Goal: Transaction & Acquisition: Purchase product/service

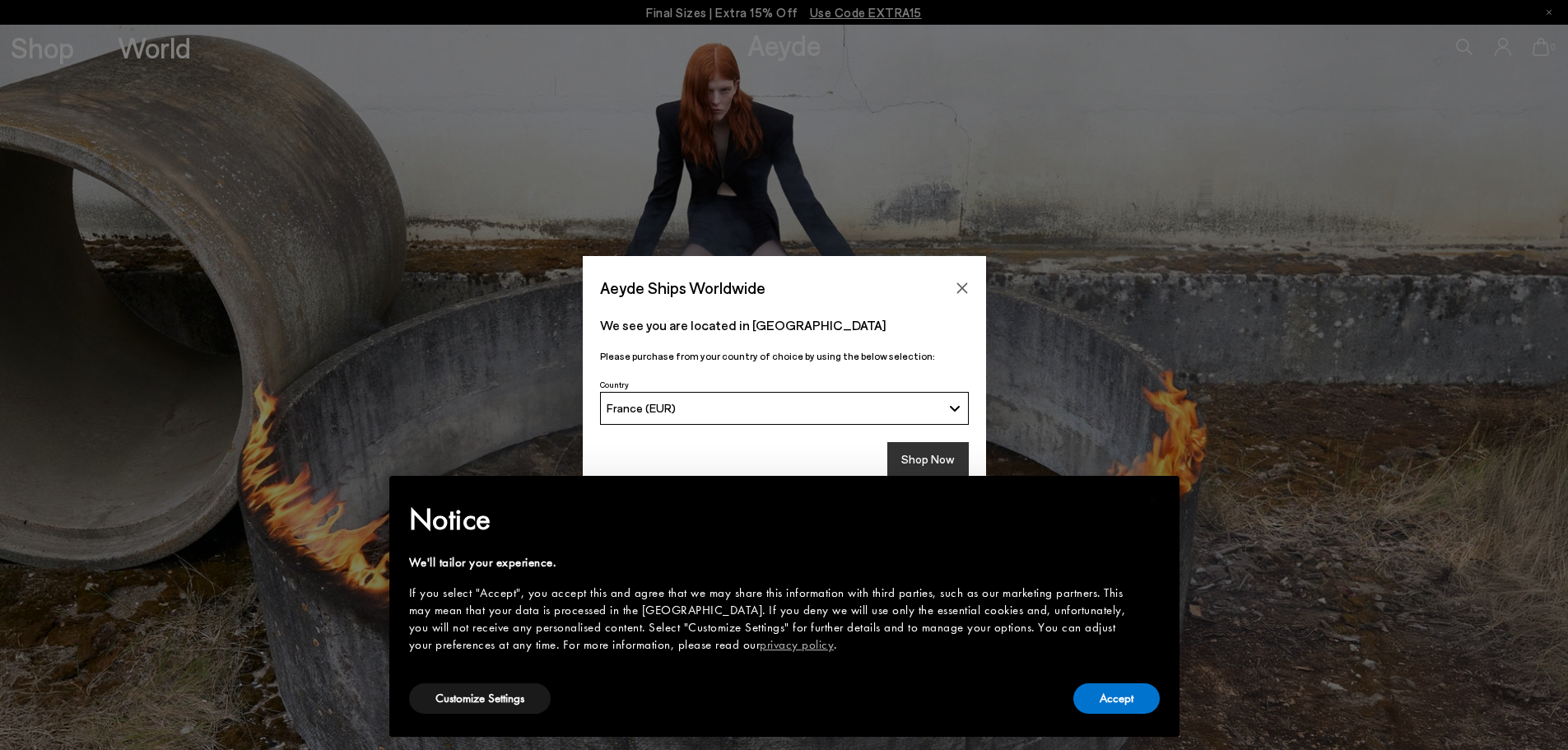
click at [924, 444] on button "Shop Now" at bounding box center [928, 460] width 82 height 35
click at [1114, 699] on button "Accept" at bounding box center [1117, 698] width 87 height 30
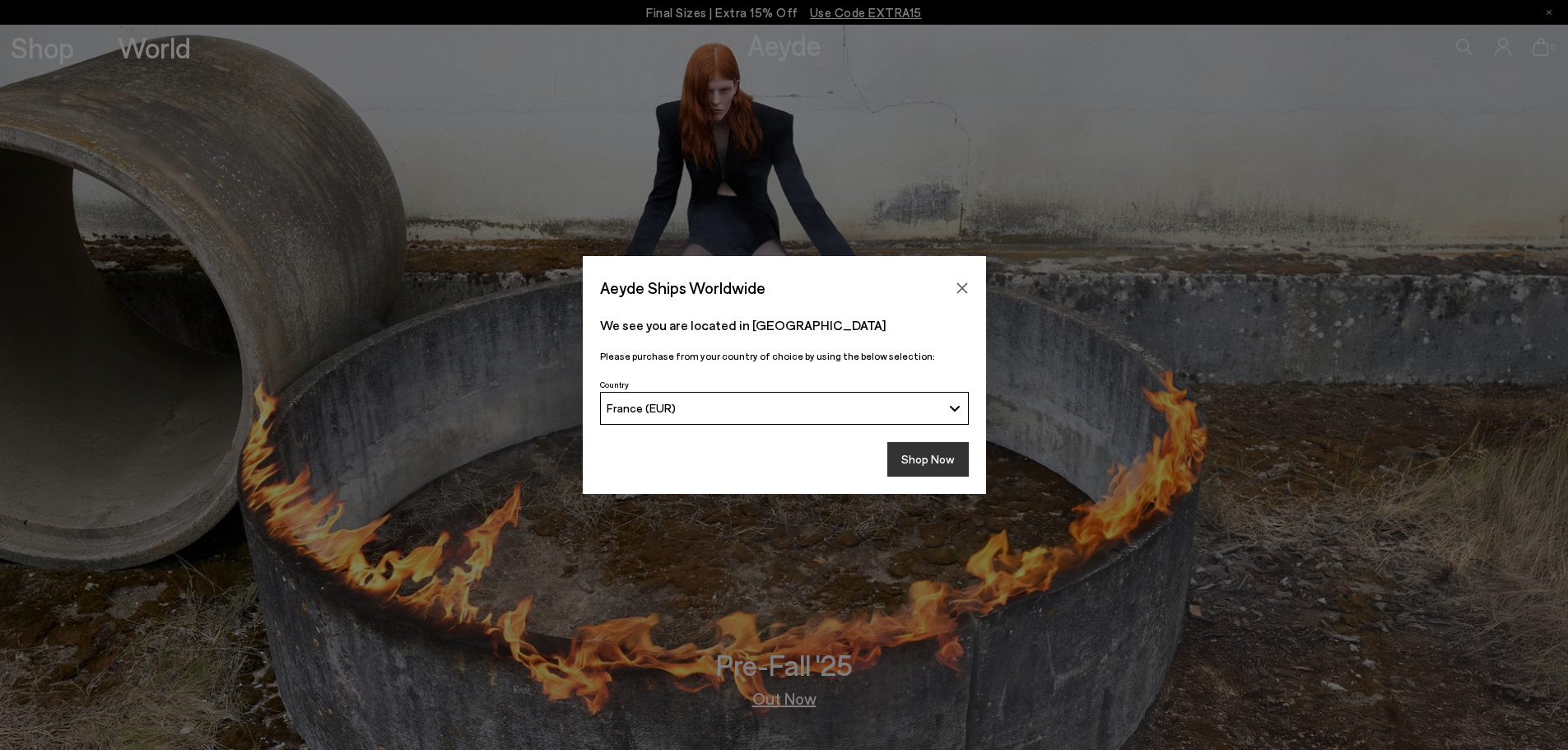
click at [924, 453] on button "Shop Now" at bounding box center [928, 460] width 82 height 35
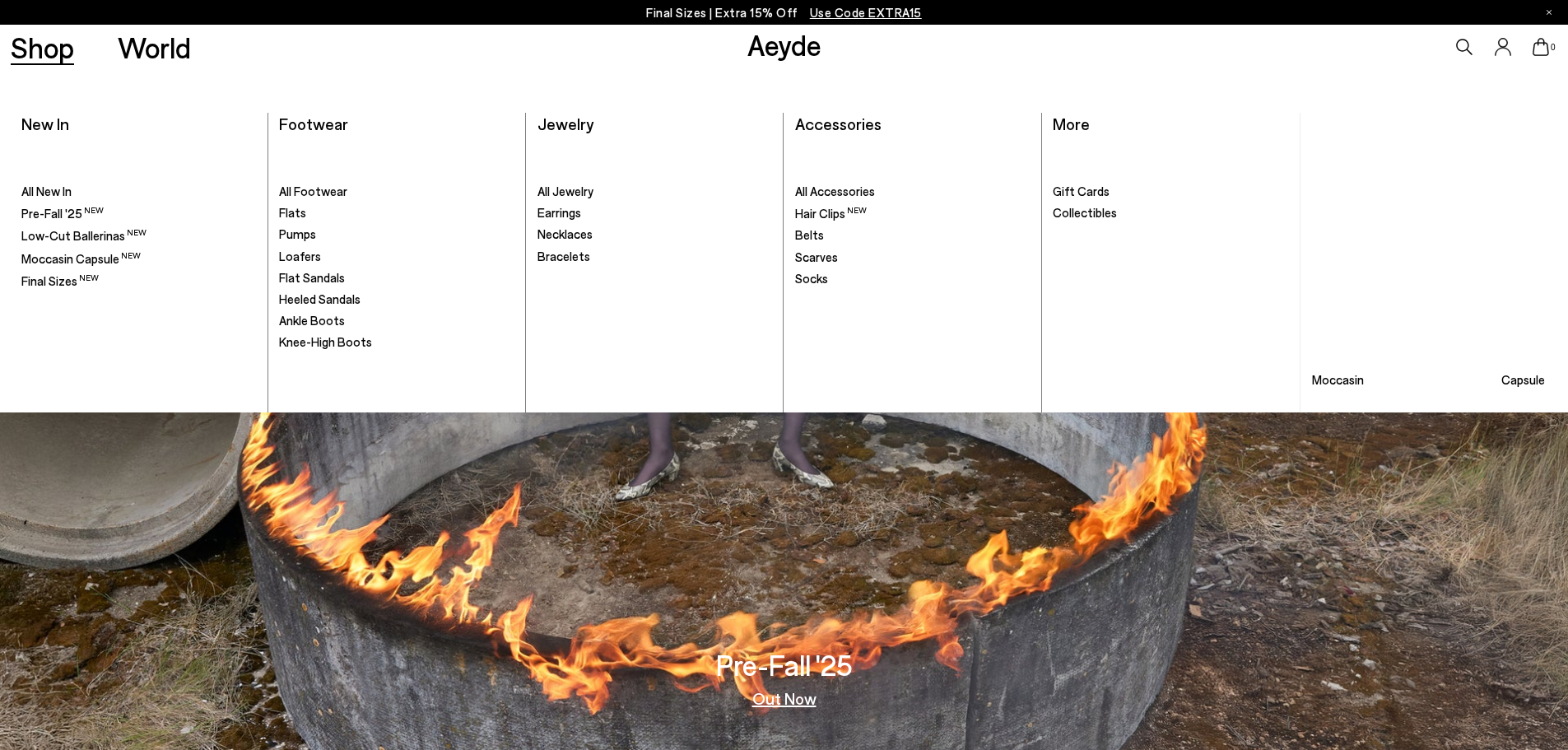
click at [26, 55] on link "Shop" at bounding box center [42, 47] width 63 height 29
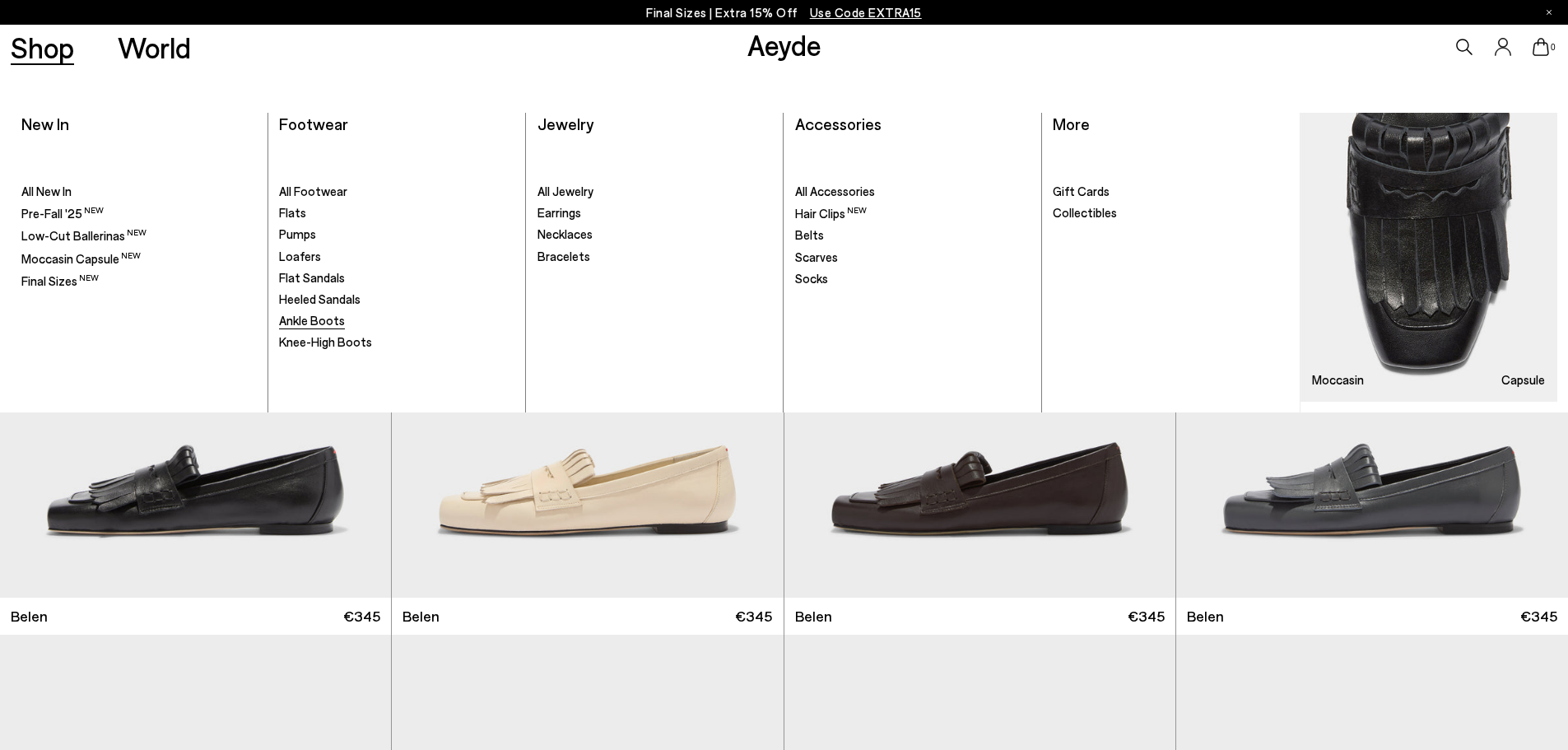
click at [316, 316] on span "Ankle Boots" at bounding box center [312, 320] width 66 height 15
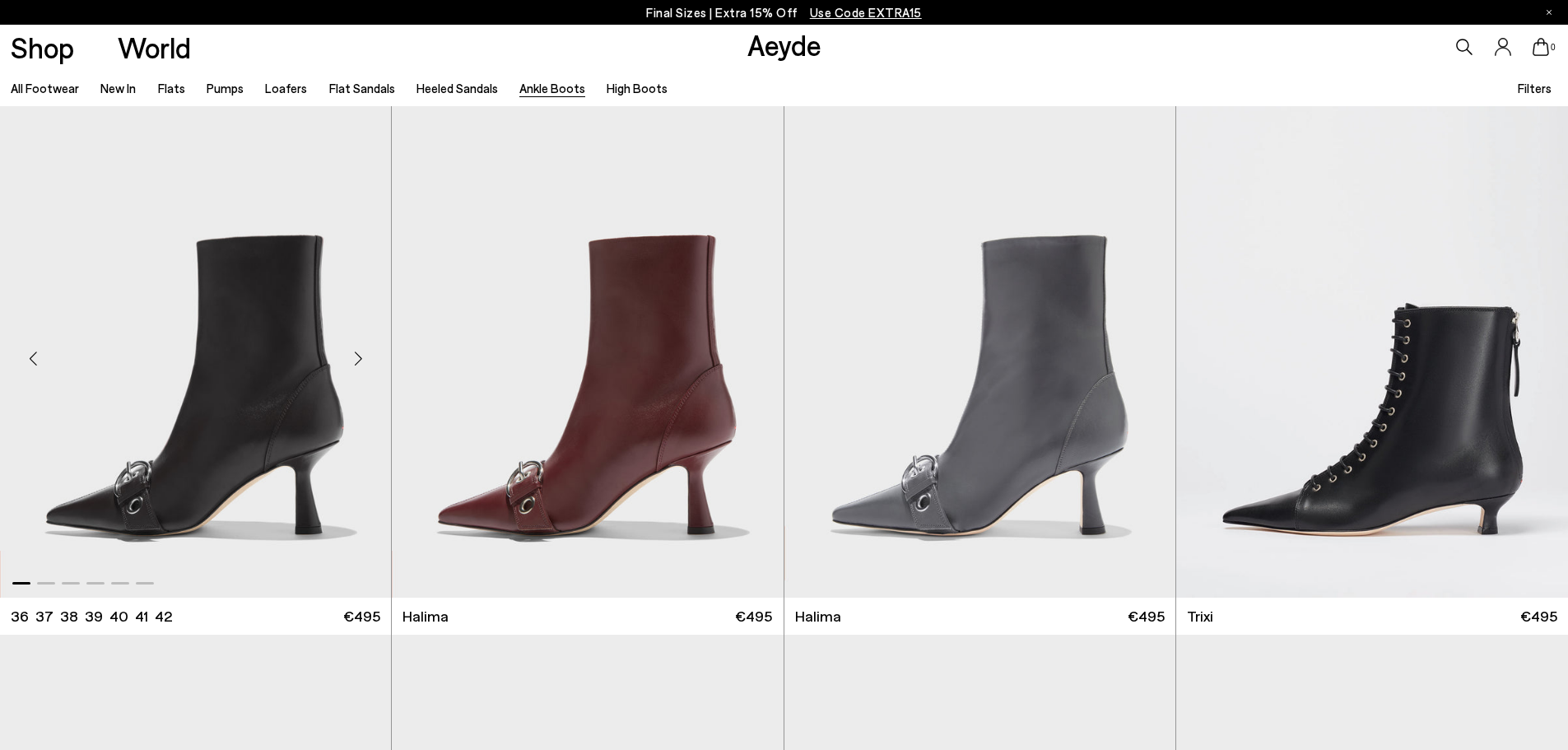
click at [352, 359] on div "Next slide" at bounding box center [357, 358] width 49 height 49
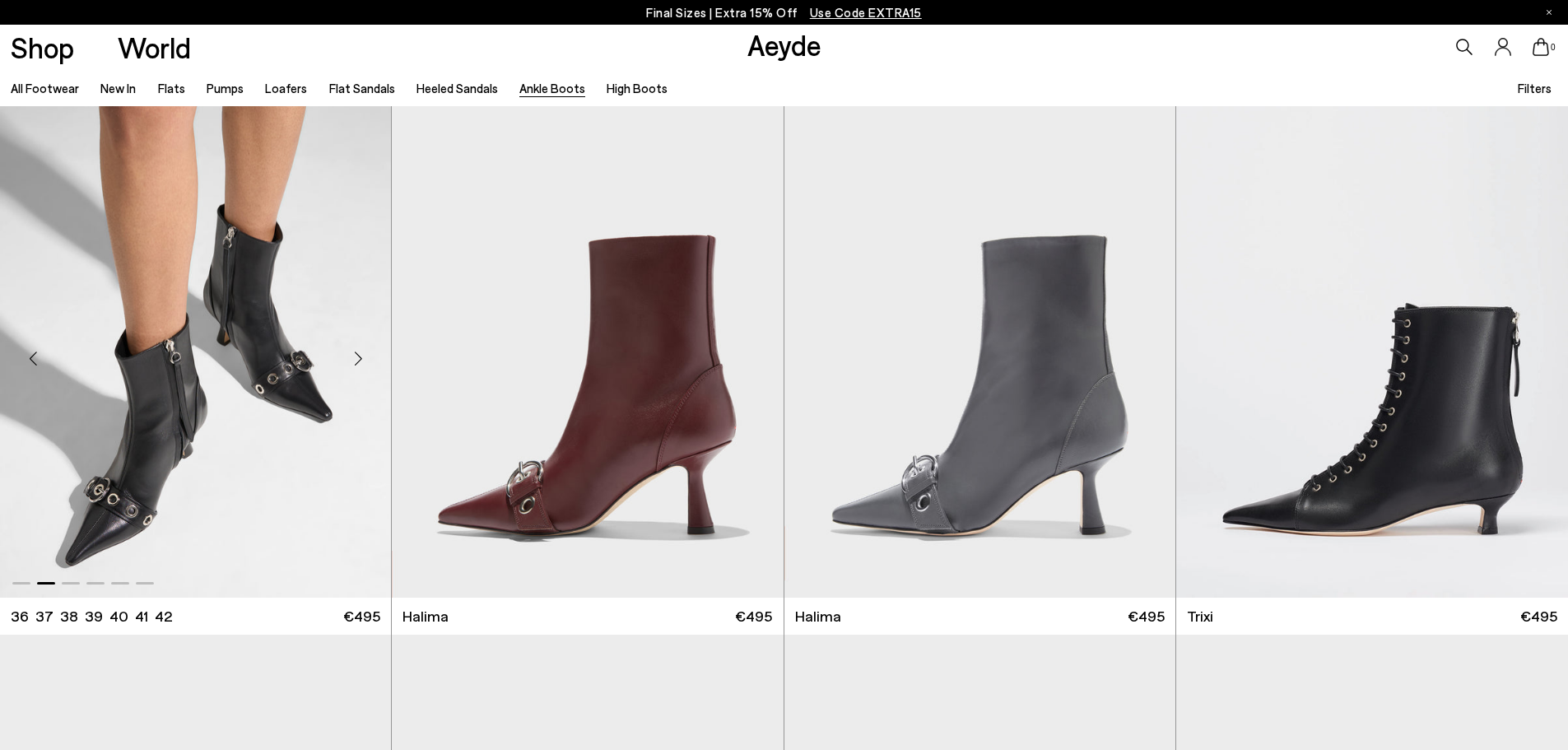
click at [352, 359] on div "Next slide" at bounding box center [357, 358] width 49 height 49
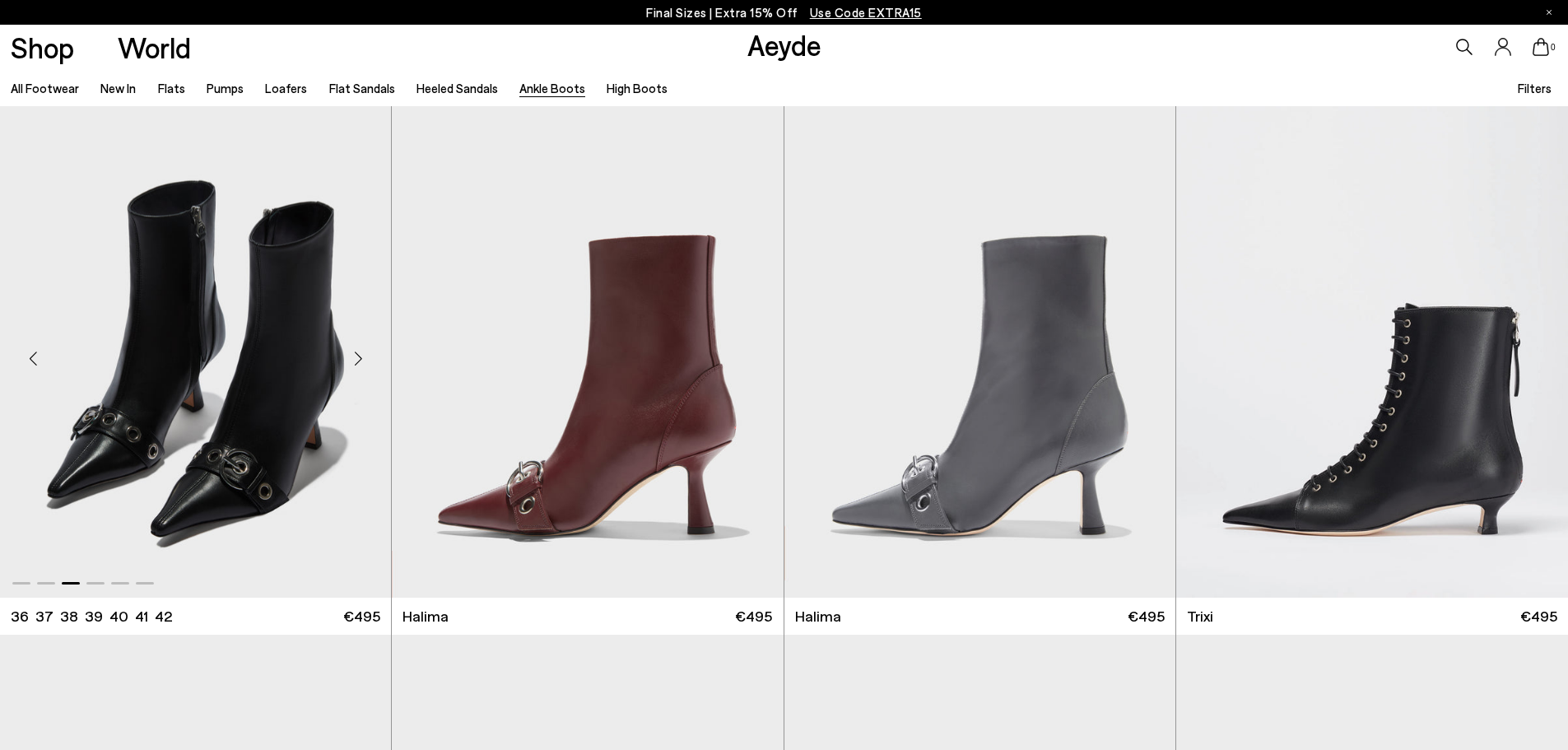
click at [352, 359] on div "Next slide" at bounding box center [357, 358] width 49 height 49
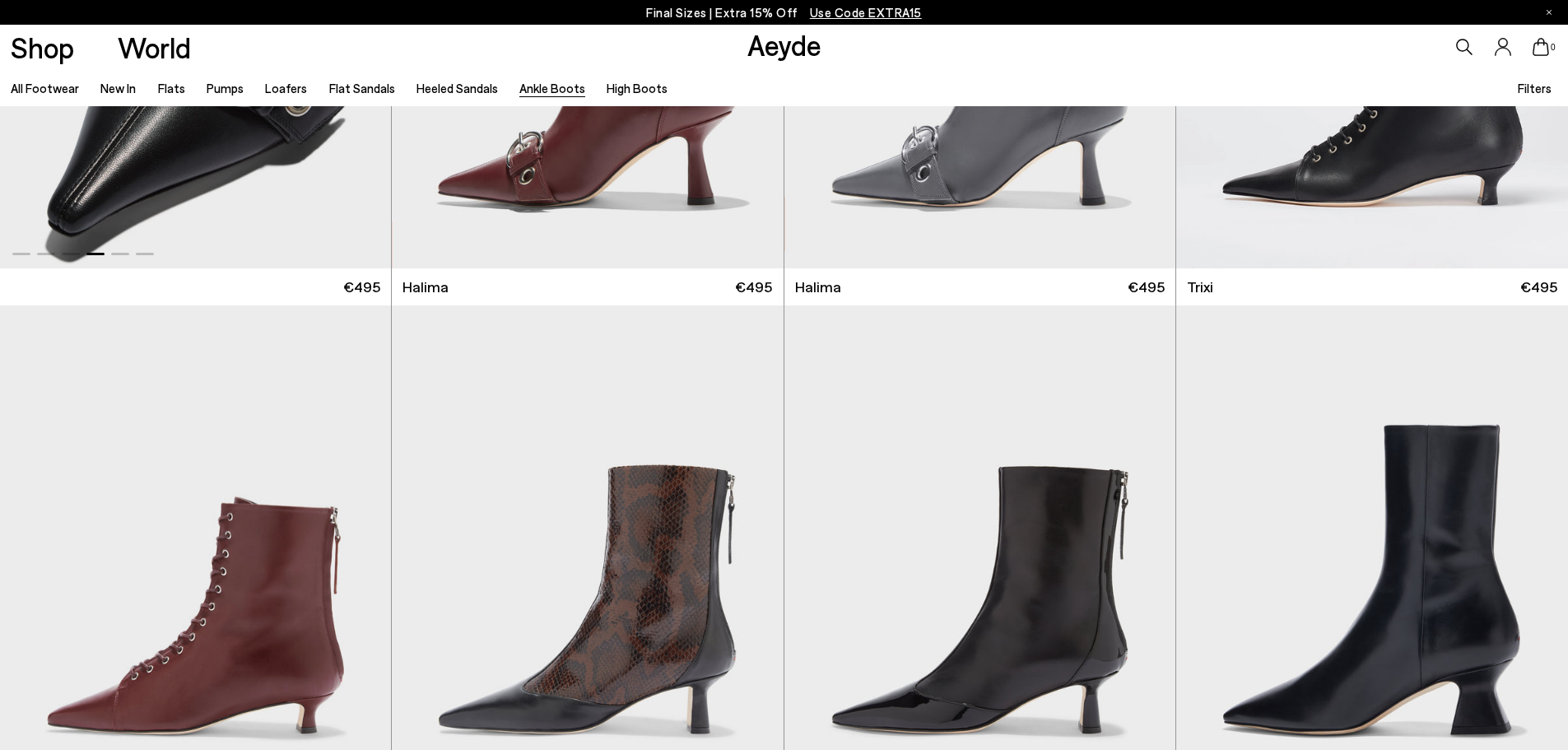
scroll to position [412, 0]
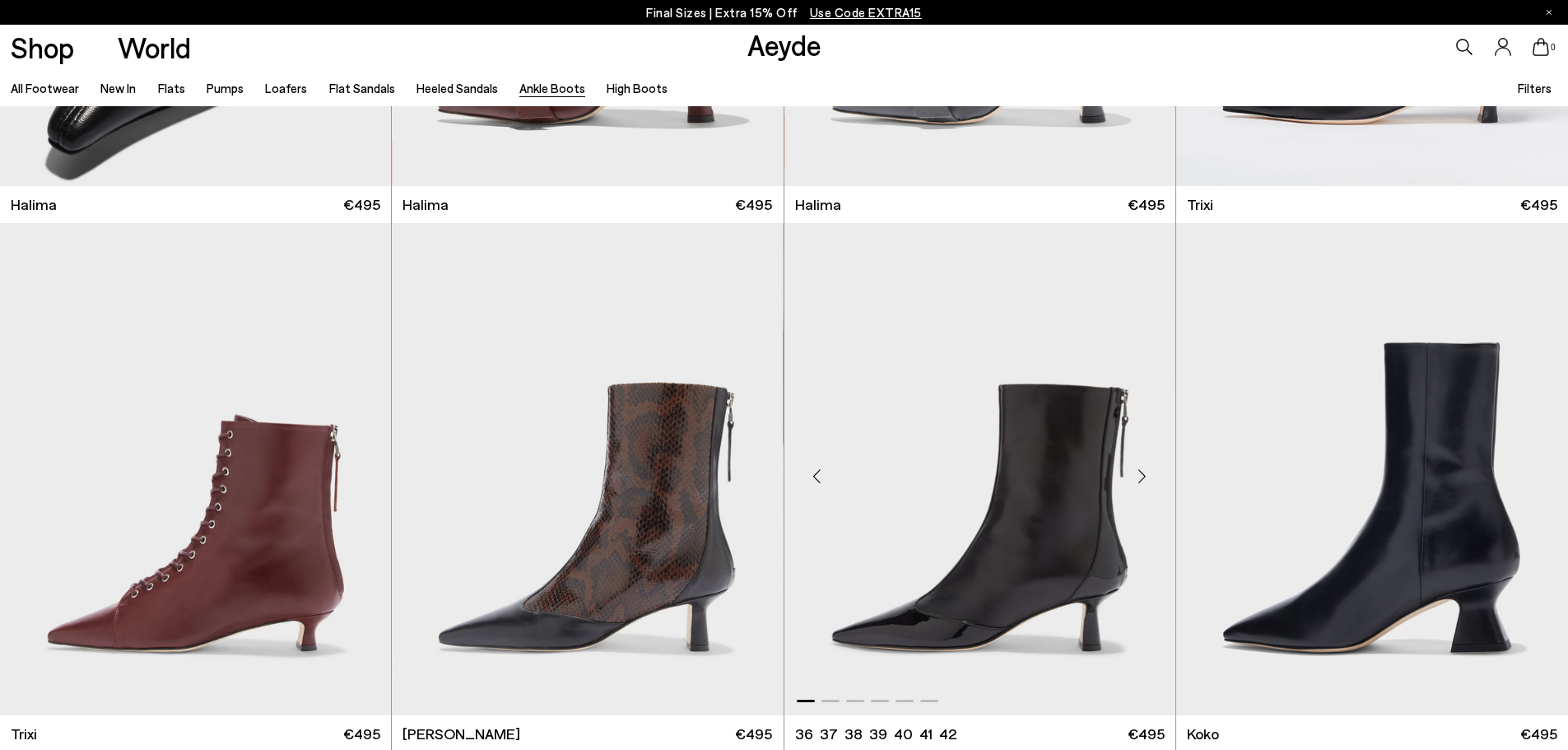
click at [1136, 466] on div "Next slide" at bounding box center [1142, 475] width 49 height 49
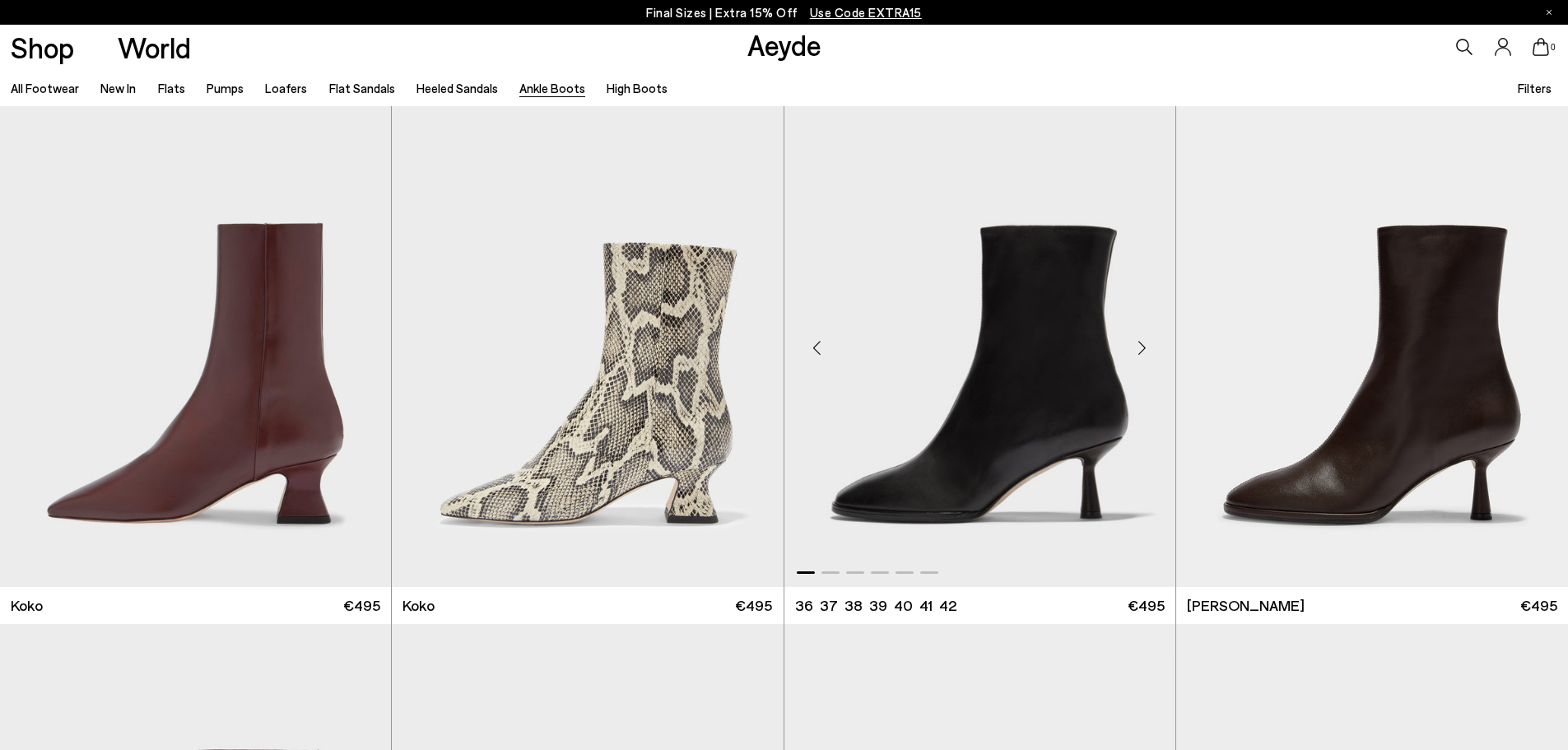
scroll to position [1070, 0]
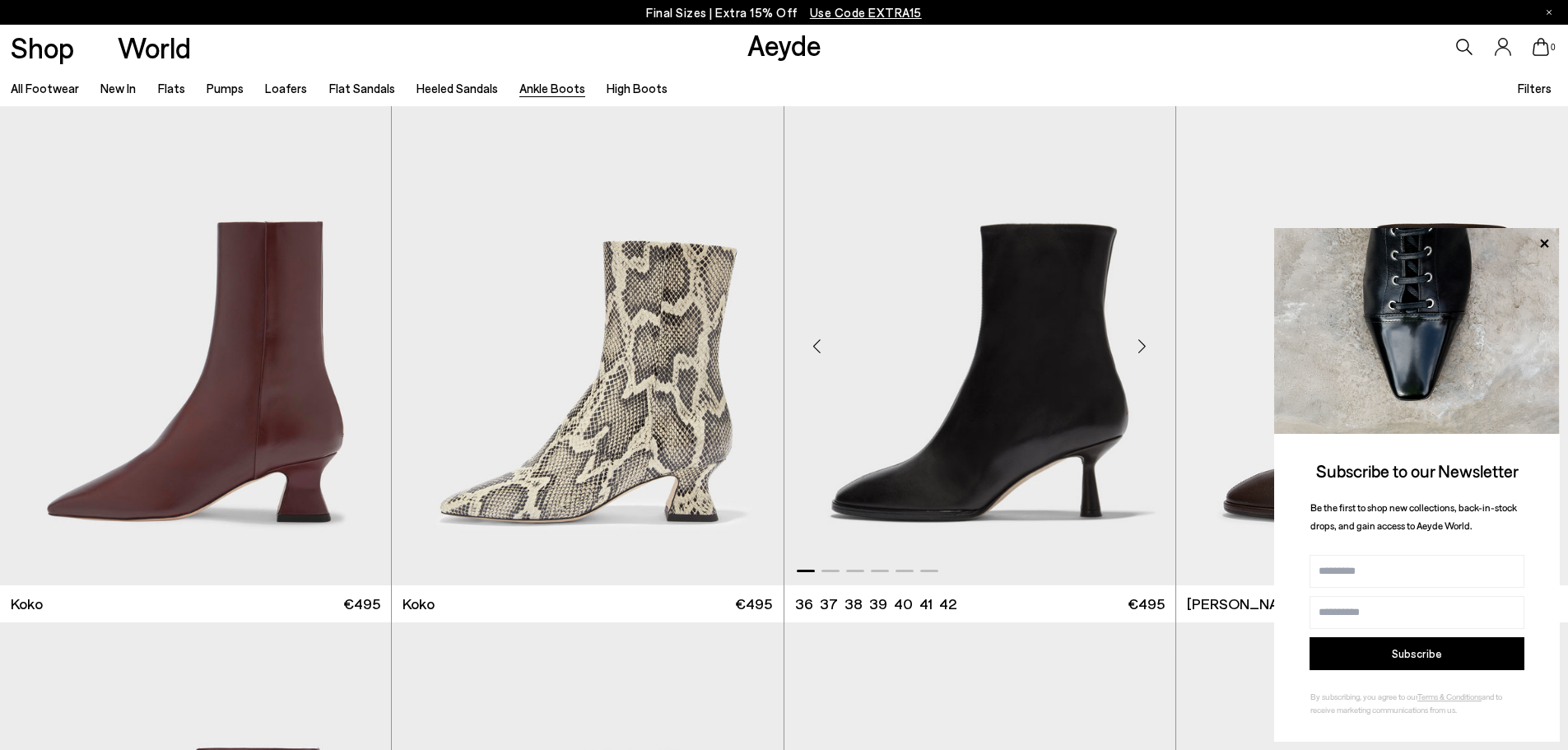
click at [1146, 339] on div "Next slide" at bounding box center [1142, 345] width 49 height 49
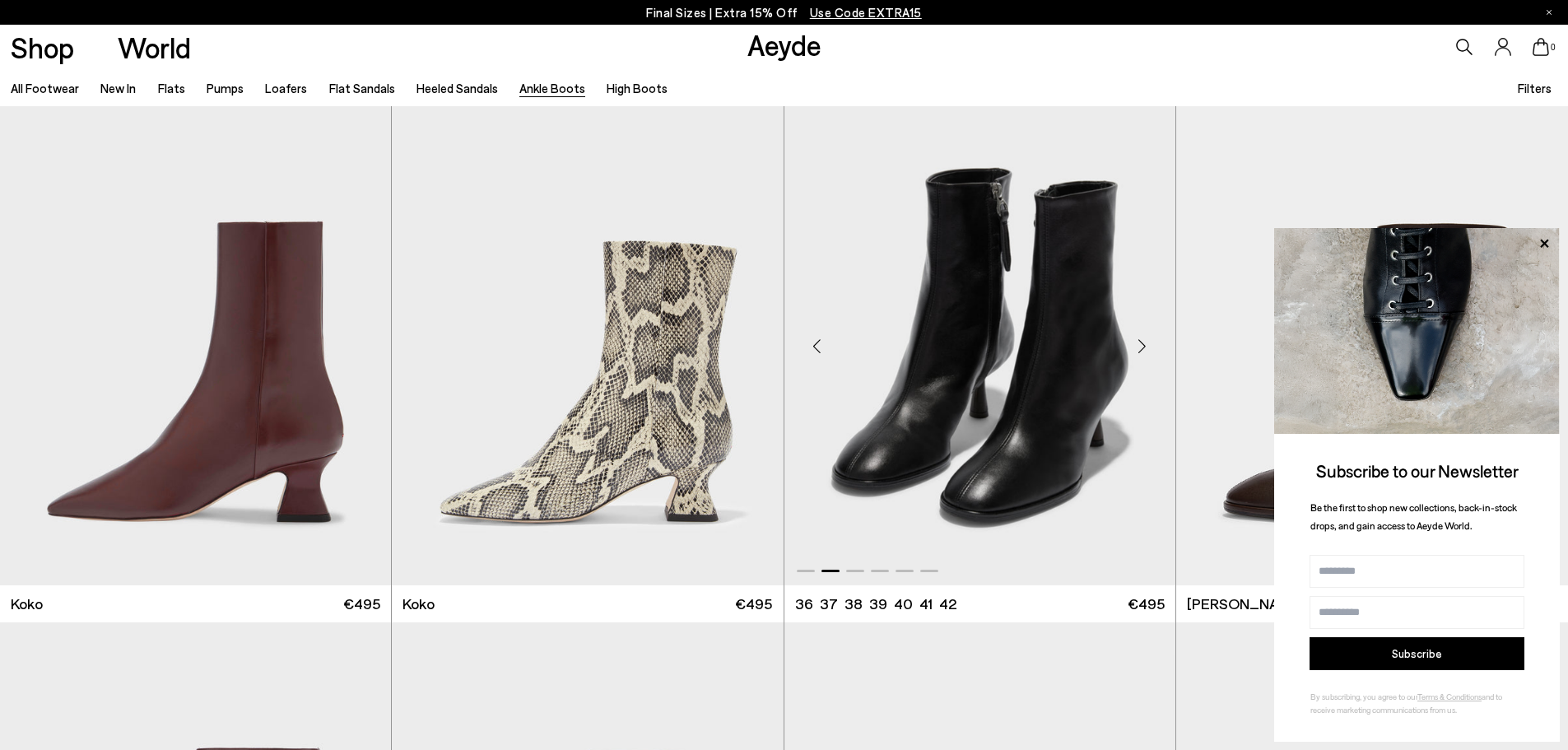
click at [1146, 339] on div "Next slide" at bounding box center [1142, 345] width 49 height 49
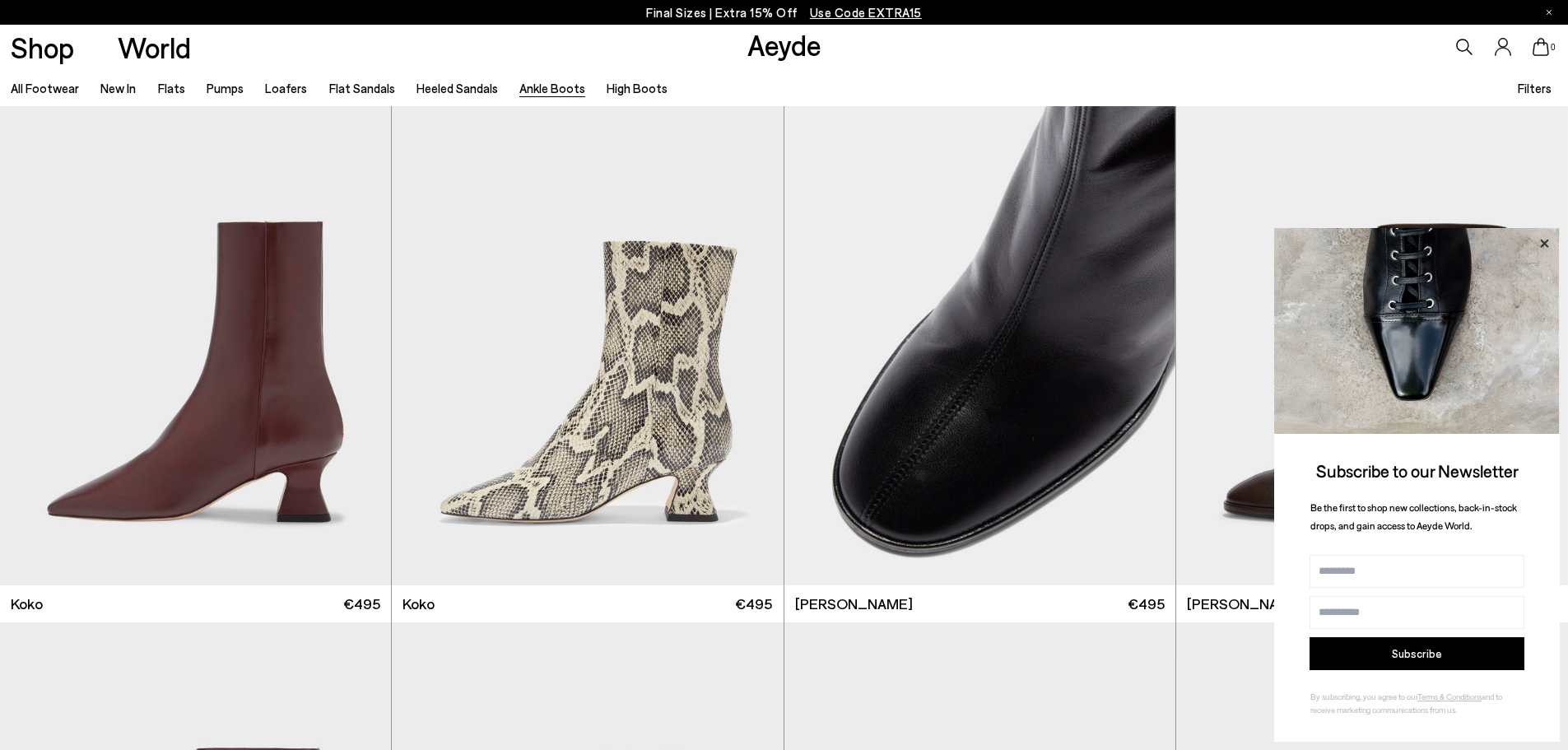
click at [1547, 238] on icon at bounding box center [1544, 244] width 22 height 22
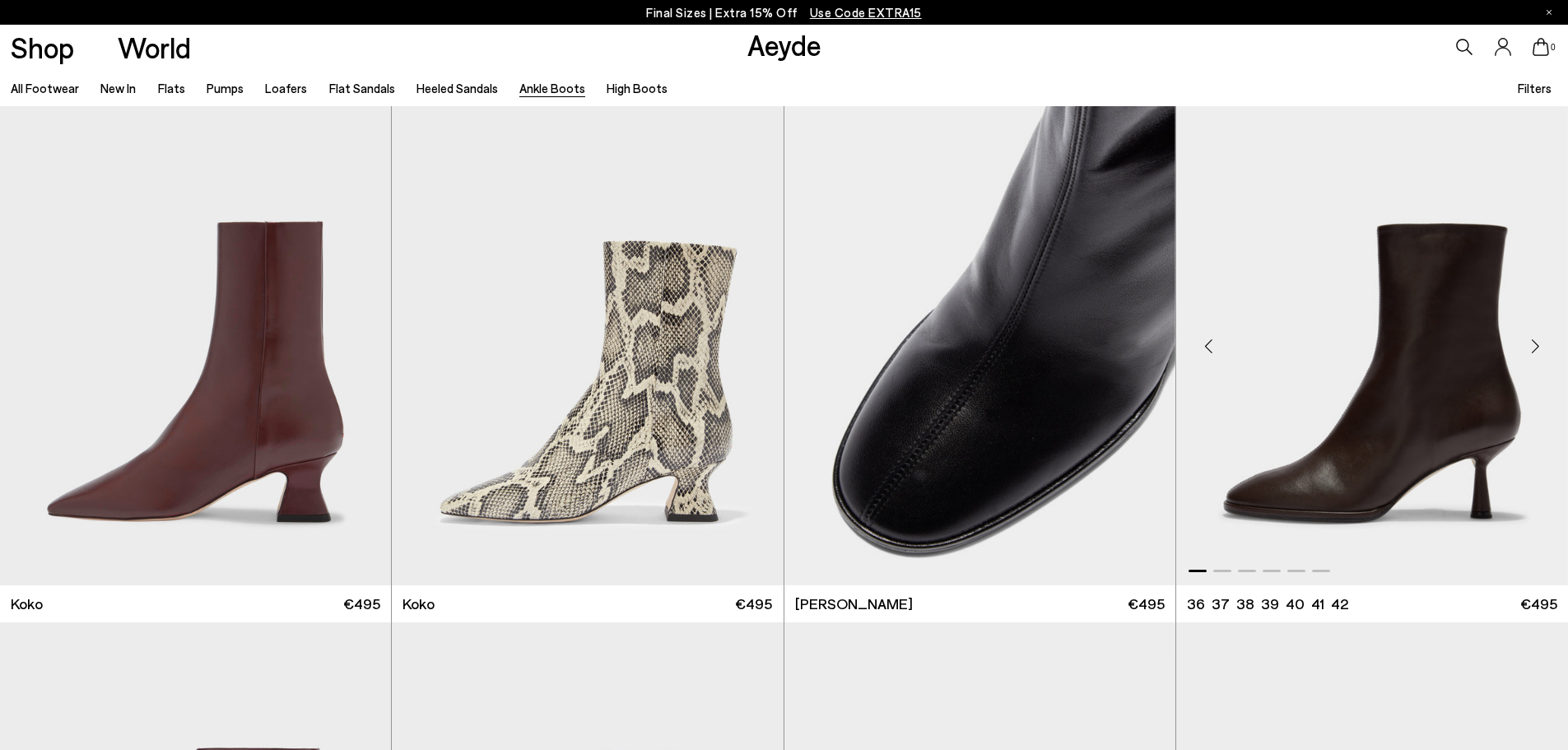
click at [1538, 349] on div "Next slide" at bounding box center [1535, 345] width 49 height 49
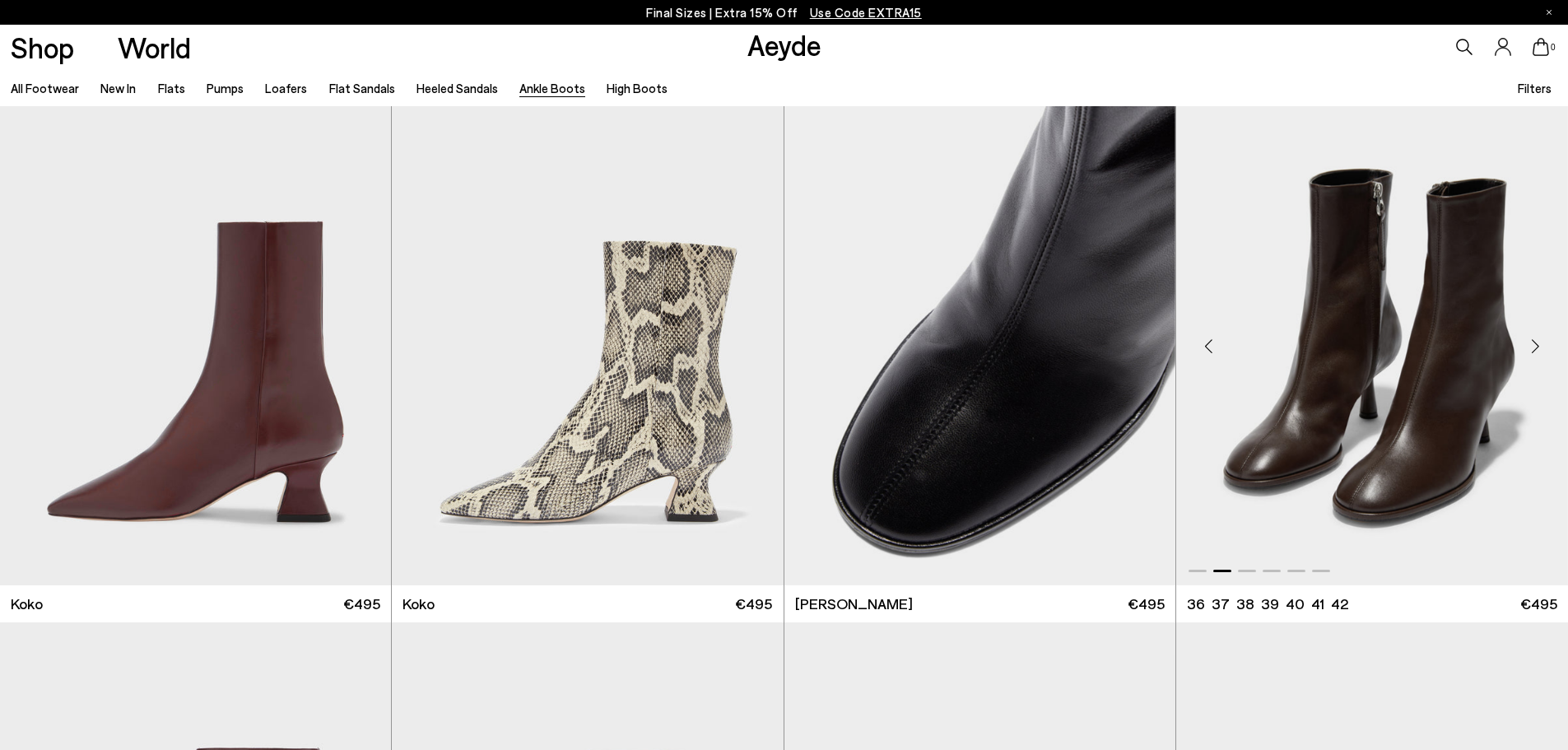
click at [1538, 349] on div "Next slide" at bounding box center [1535, 345] width 49 height 49
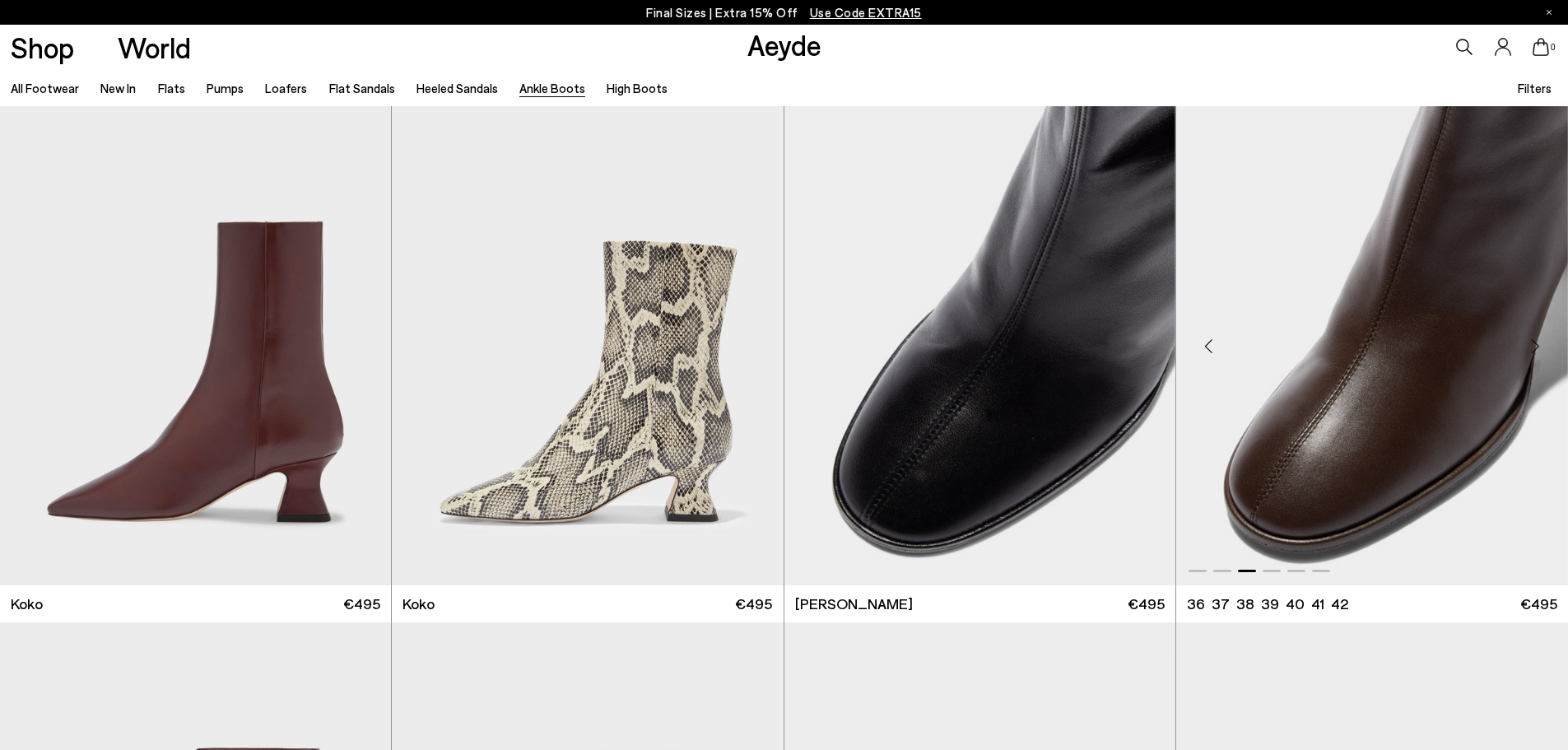
scroll to position [1646, 0]
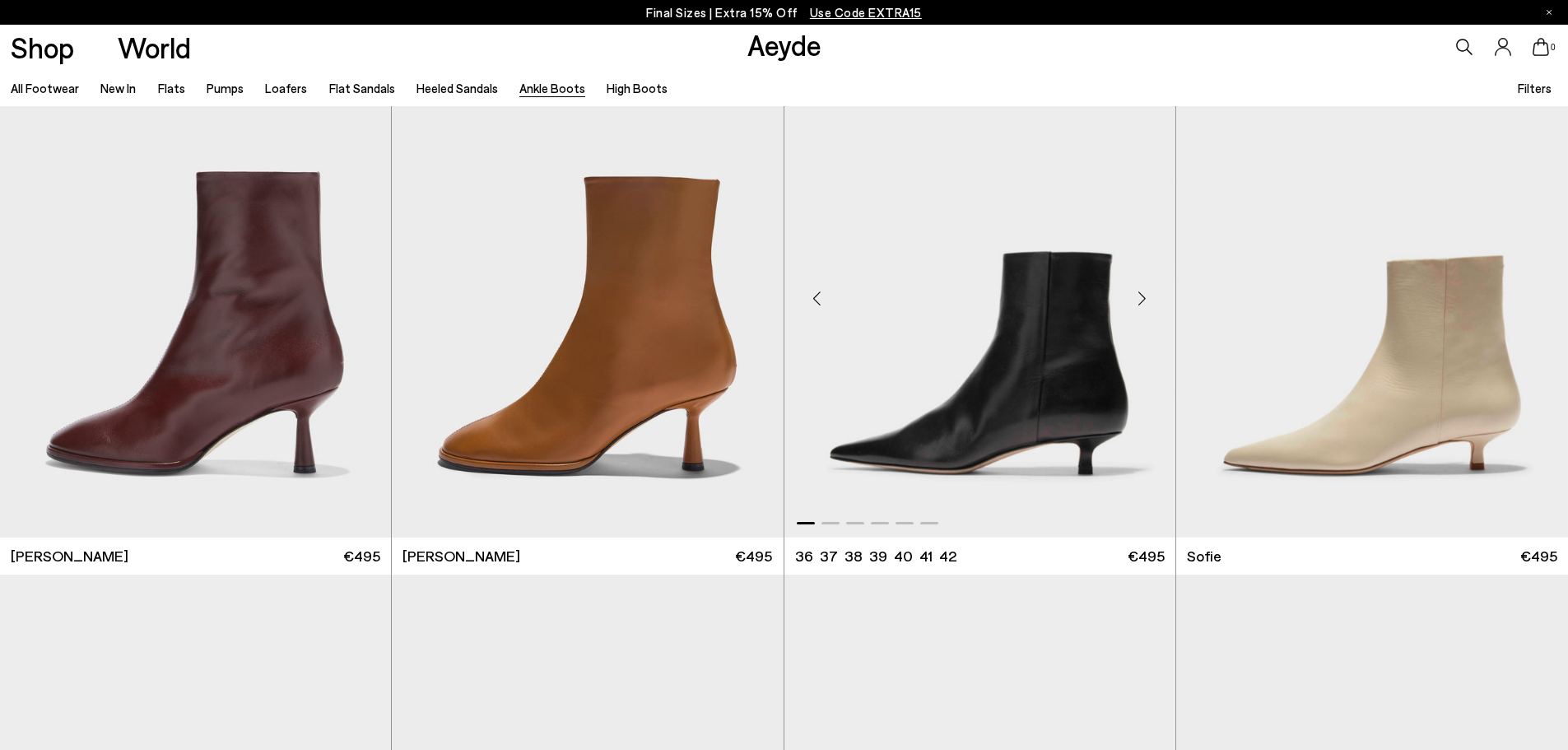
click at [1139, 297] on div "Next slide" at bounding box center [1142, 297] width 49 height 49
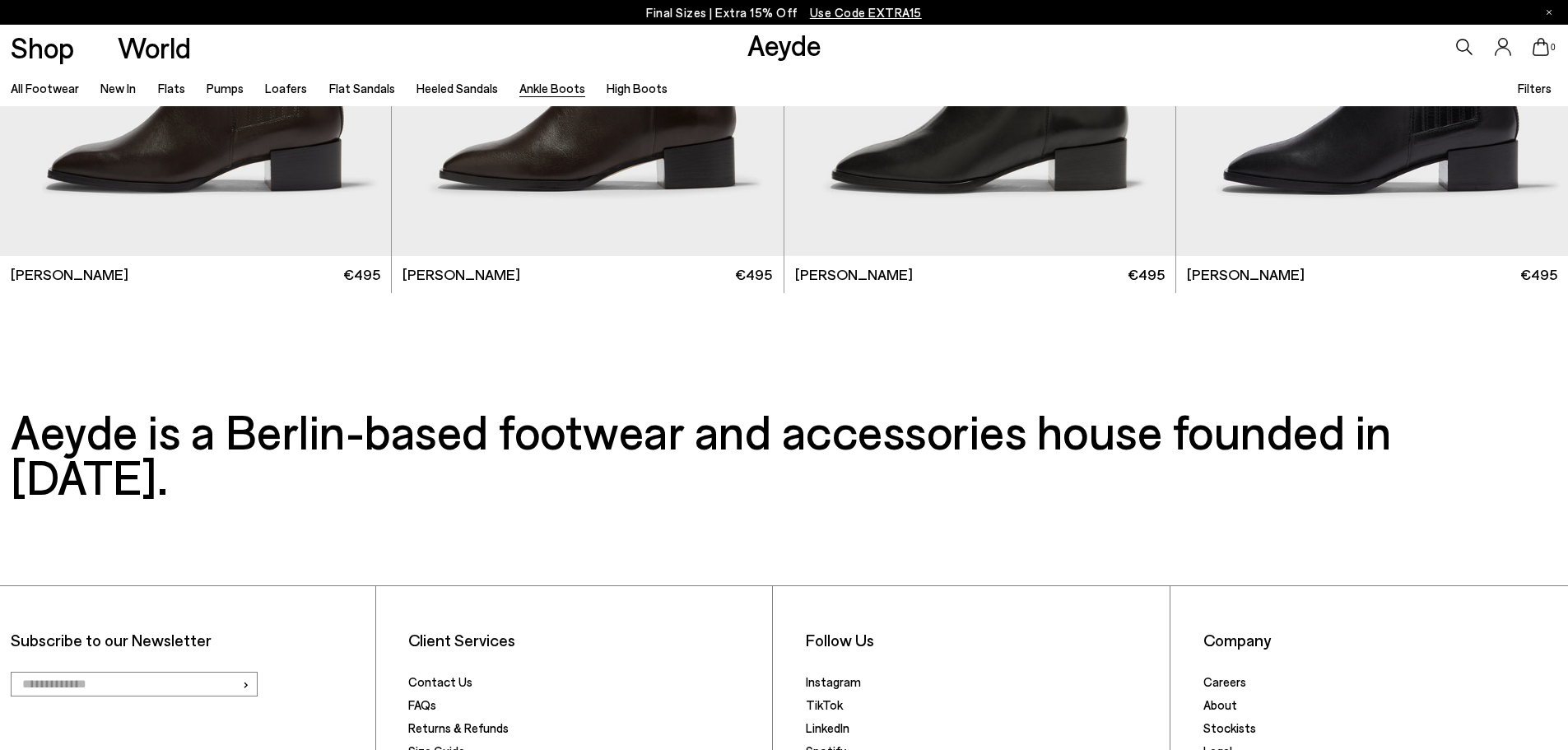
scroll to position [4569, 0]
click at [614, 93] on link "High Boots" at bounding box center [637, 88] width 61 height 15
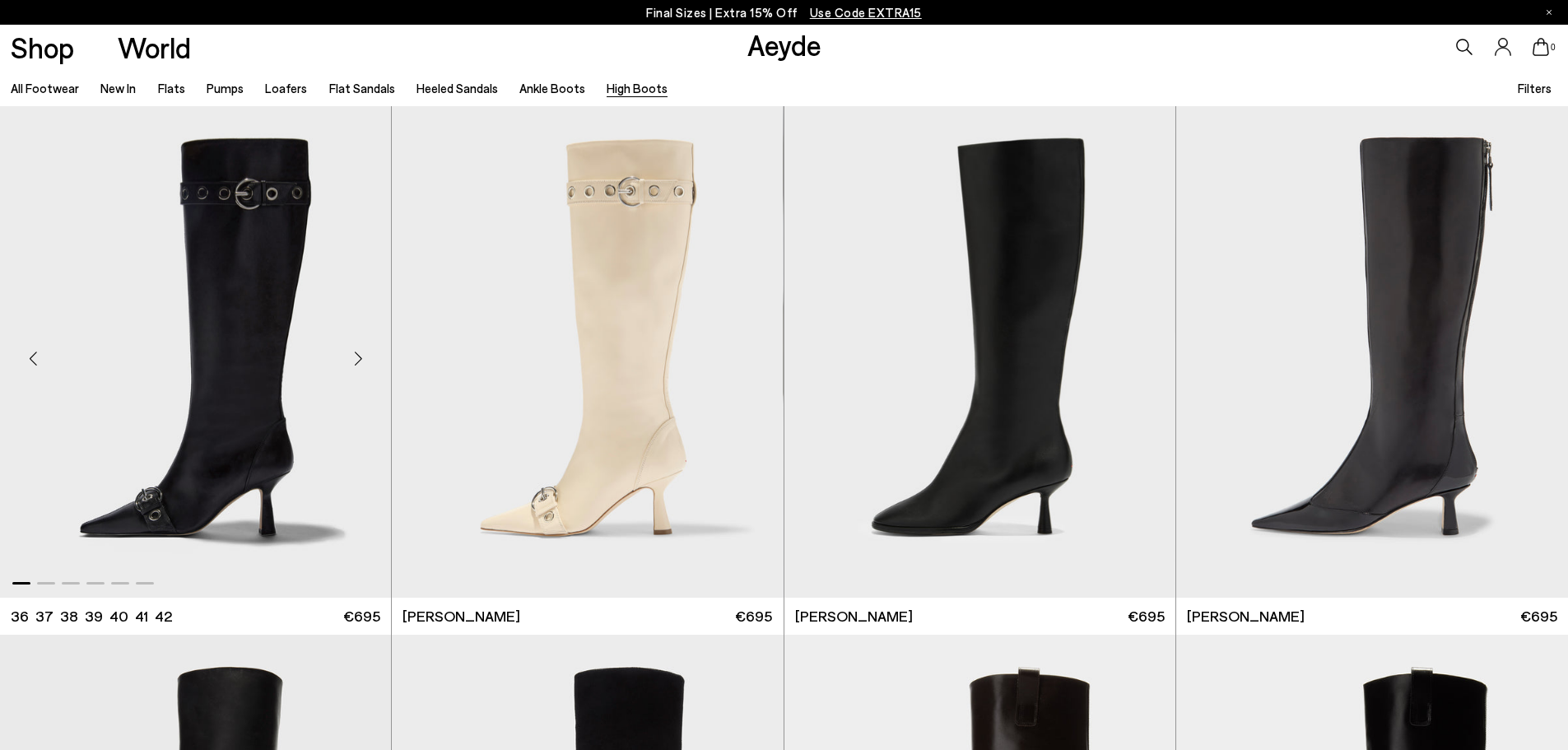
click at [358, 358] on div "Next slide" at bounding box center [357, 358] width 49 height 49
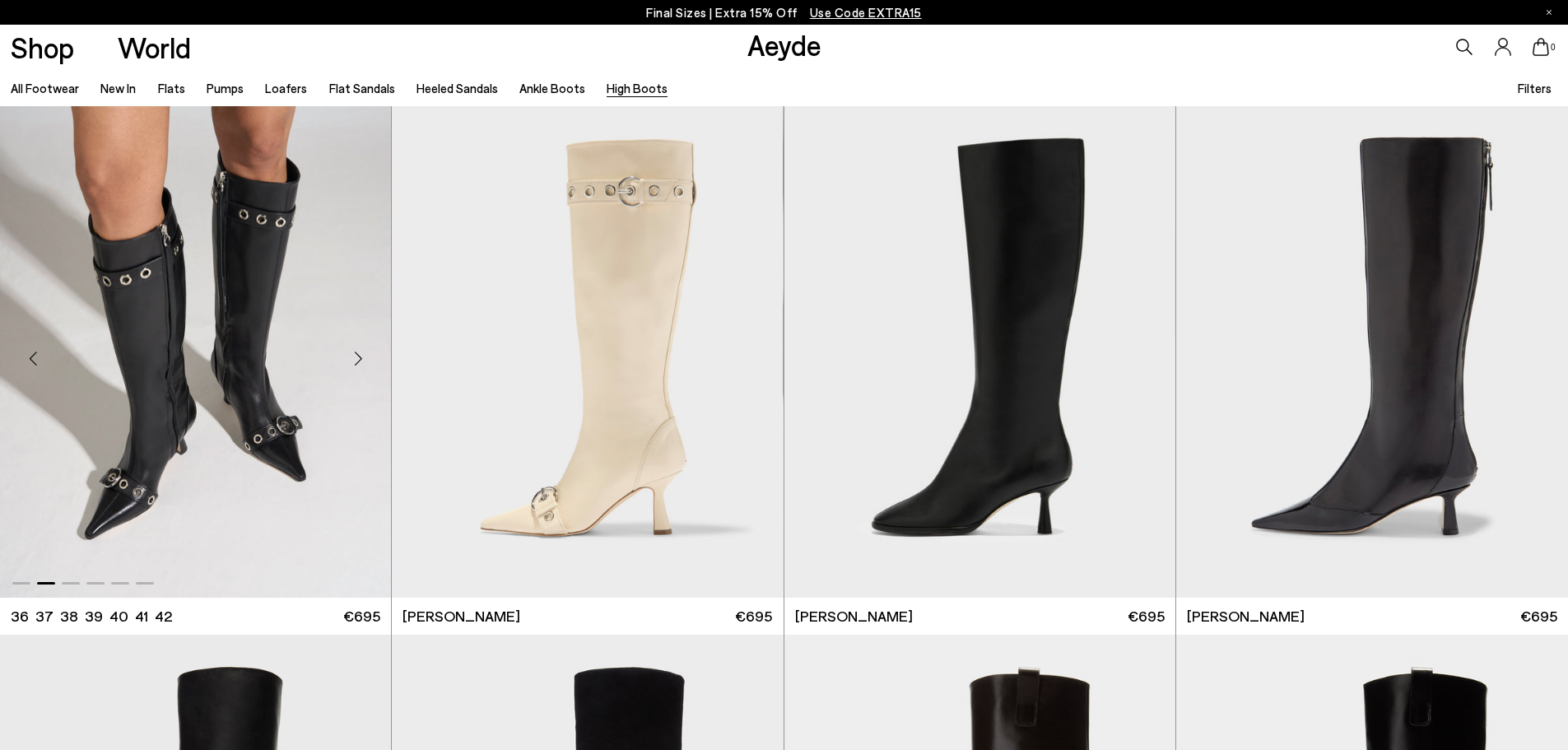
click at [358, 358] on div "Next slide" at bounding box center [357, 358] width 49 height 49
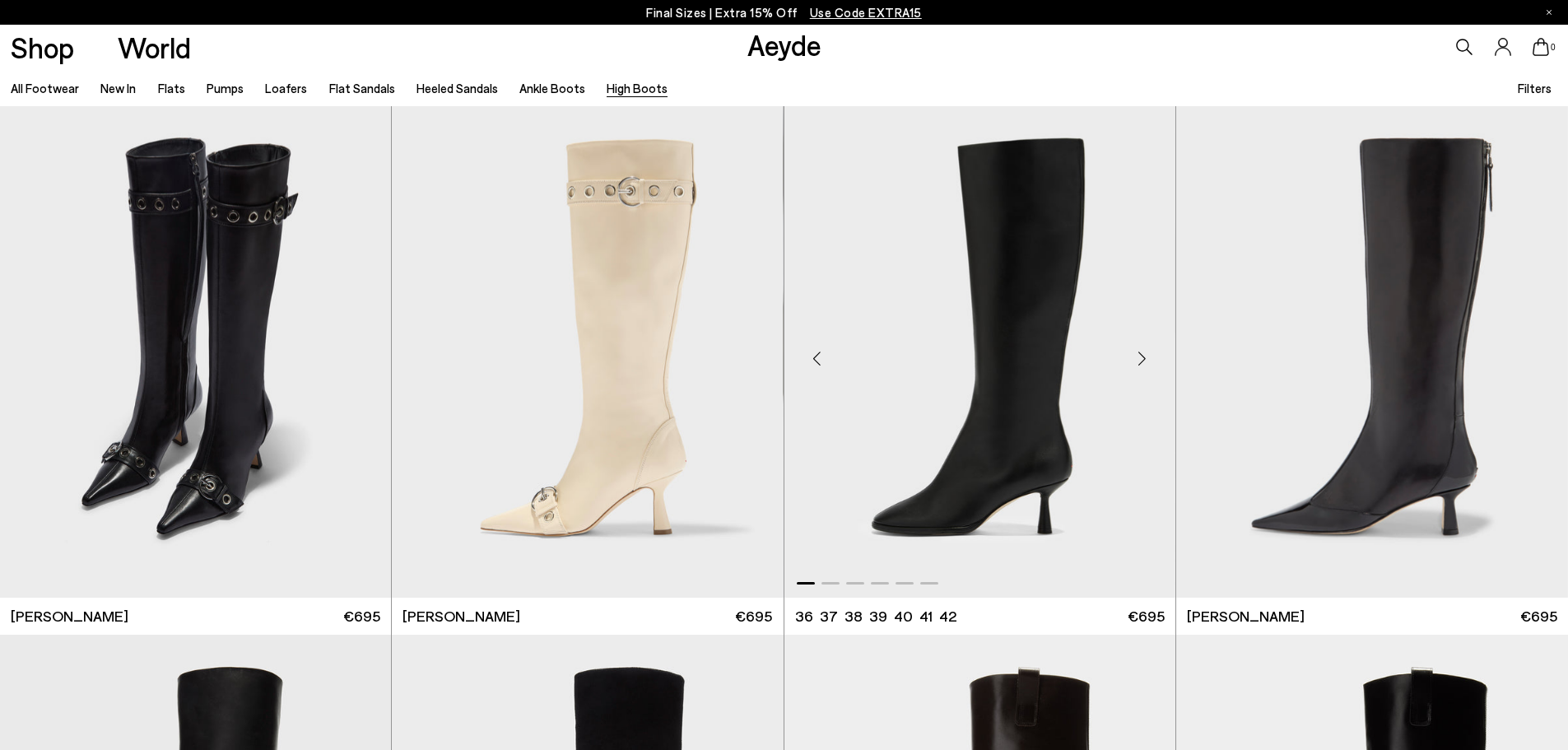
click at [1134, 355] on div "Next slide" at bounding box center [1142, 358] width 49 height 49
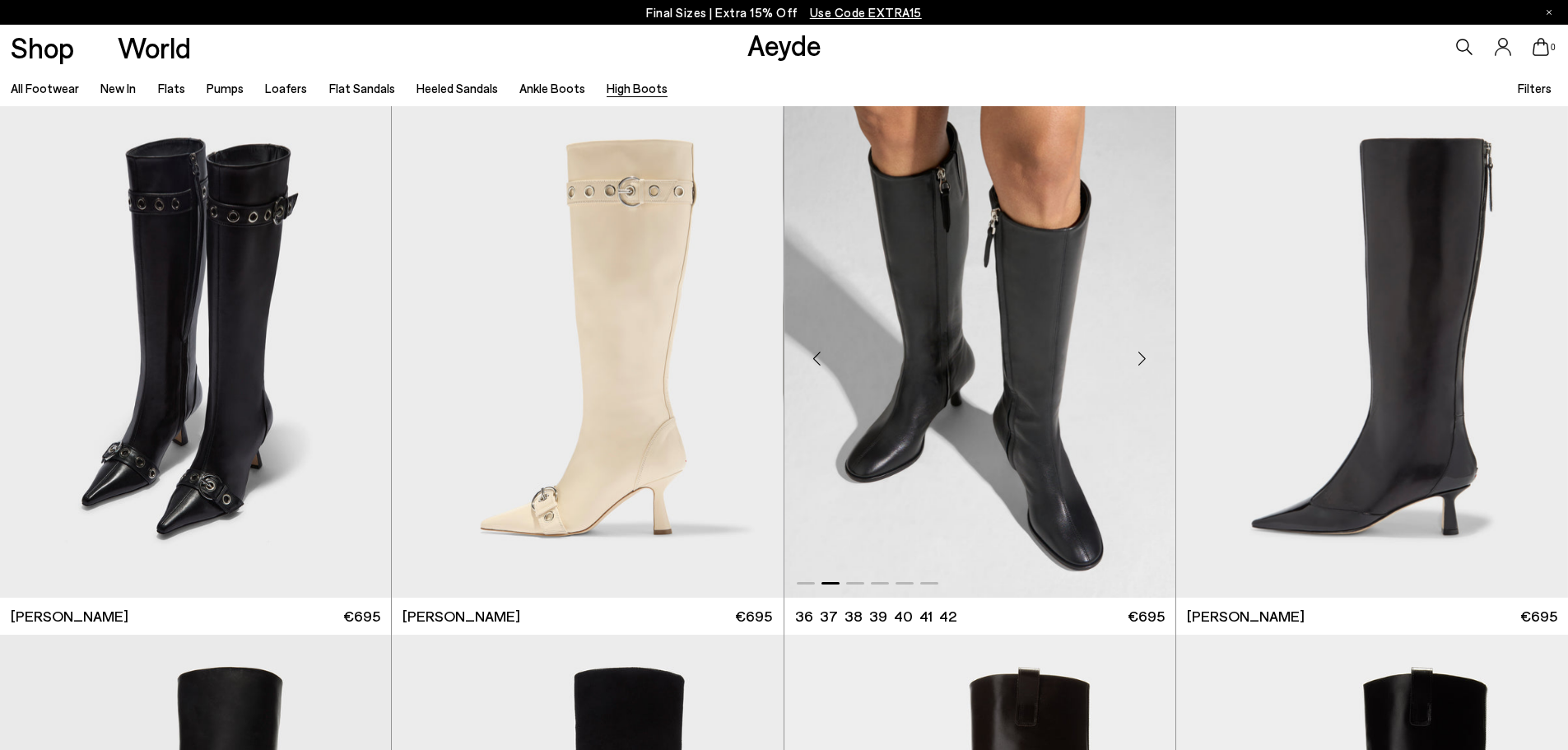
click at [1133, 355] on div "Next slide" at bounding box center [1142, 358] width 49 height 49
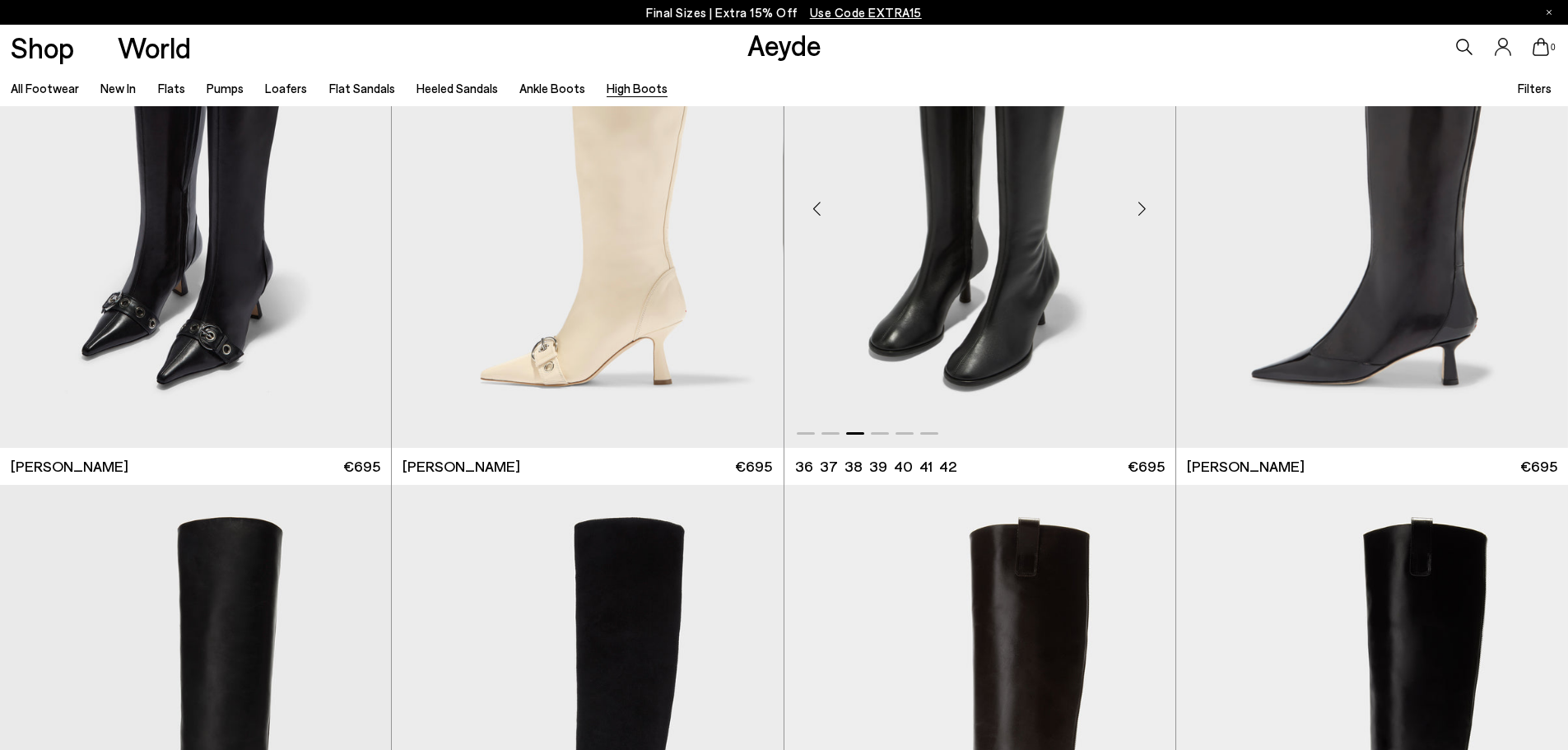
scroll to position [412, 0]
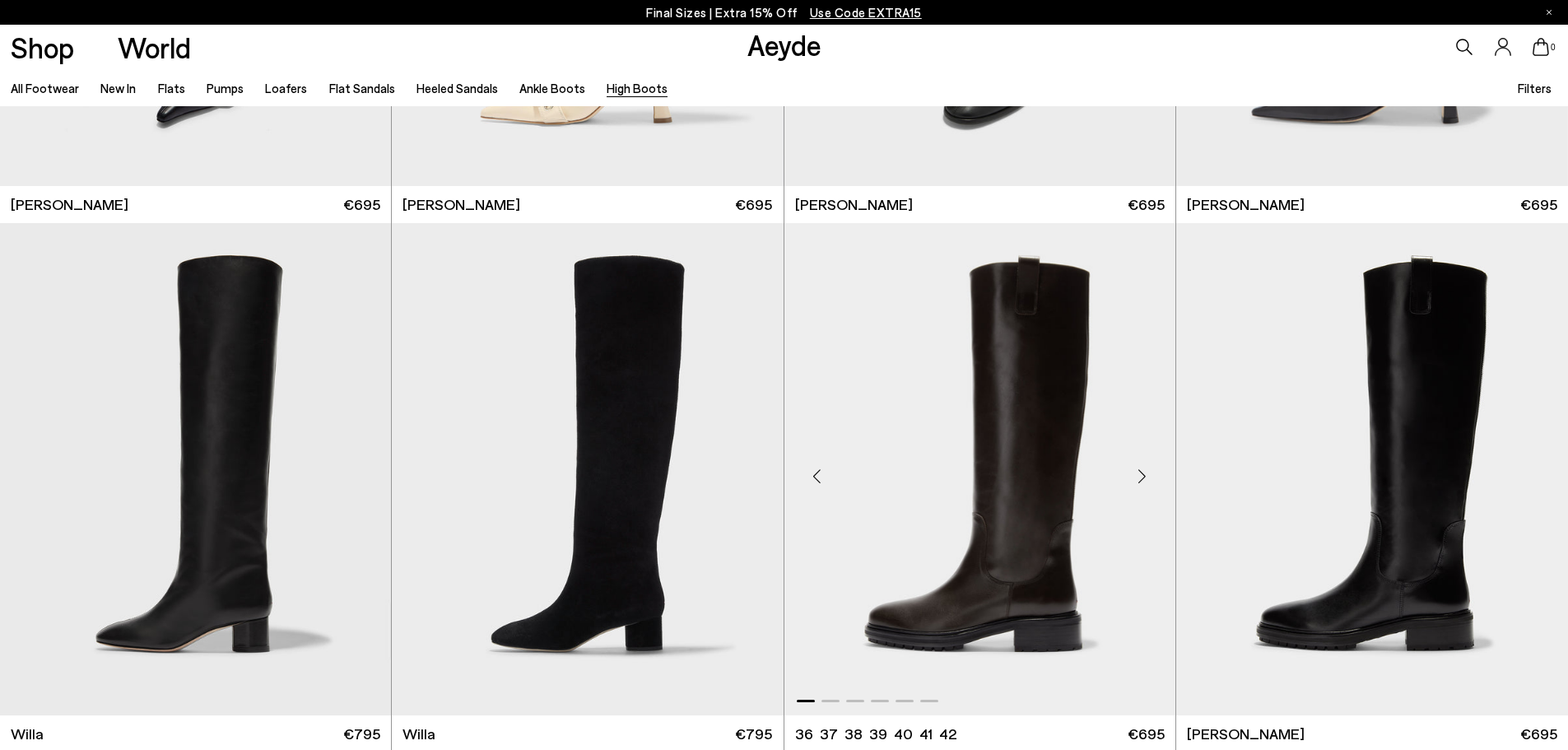
click at [1141, 473] on div "Next slide" at bounding box center [1142, 475] width 49 height 49
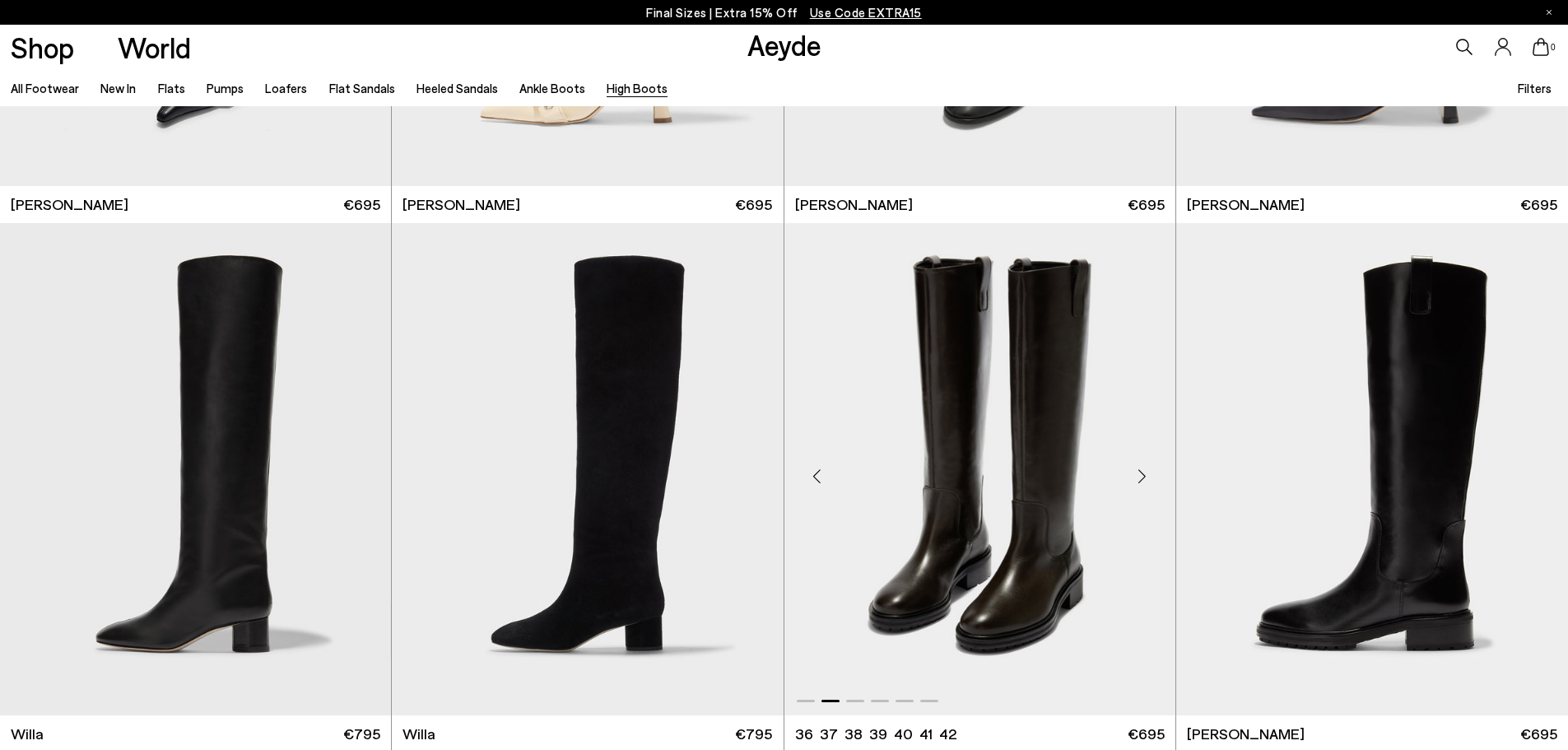
click at [1141, 473] on div "Next slide" at bounding box center [1142, 475] width 49 height 49
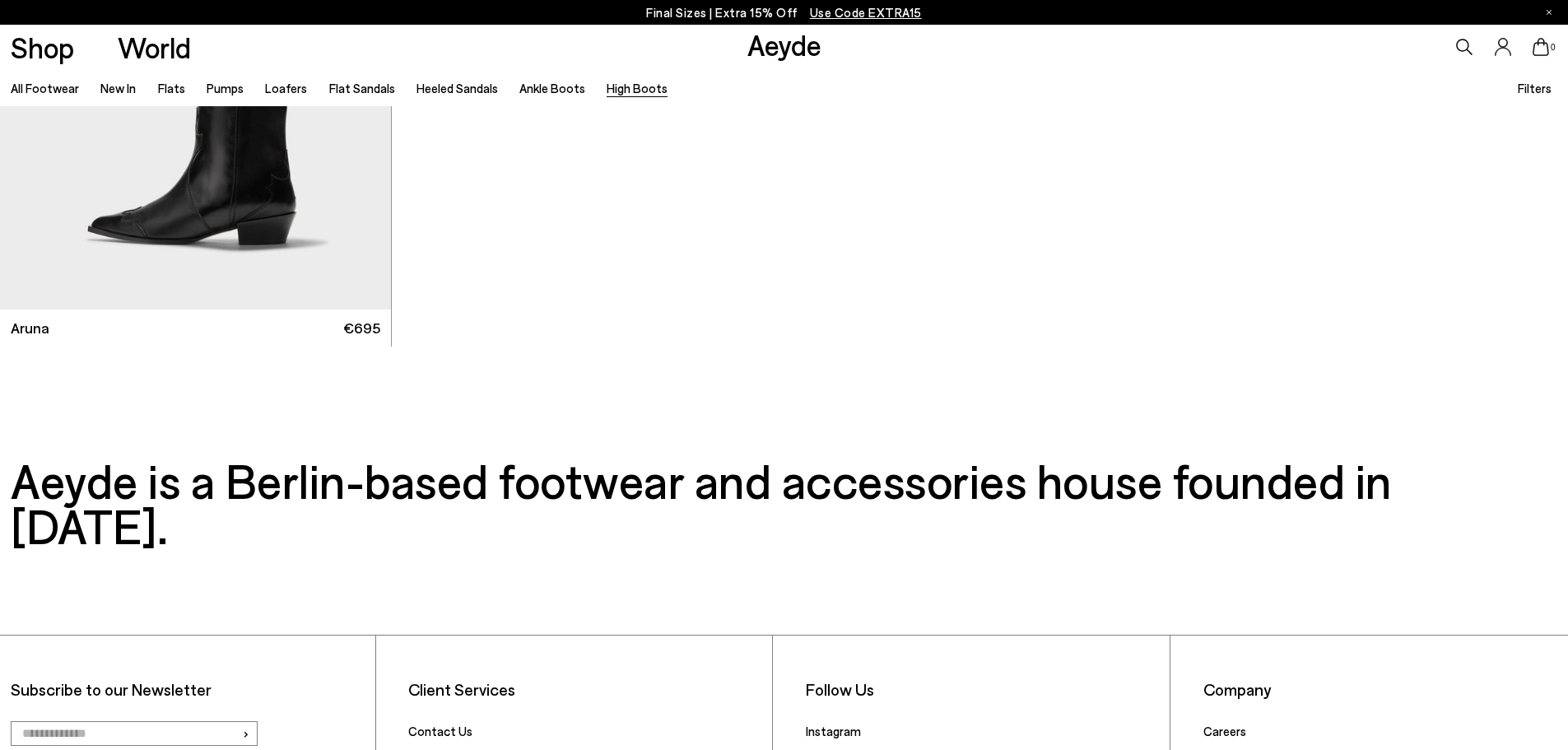
scroll to position [1399, 0]
